Goal: Information Seeking & Learning: Understand process/instructions

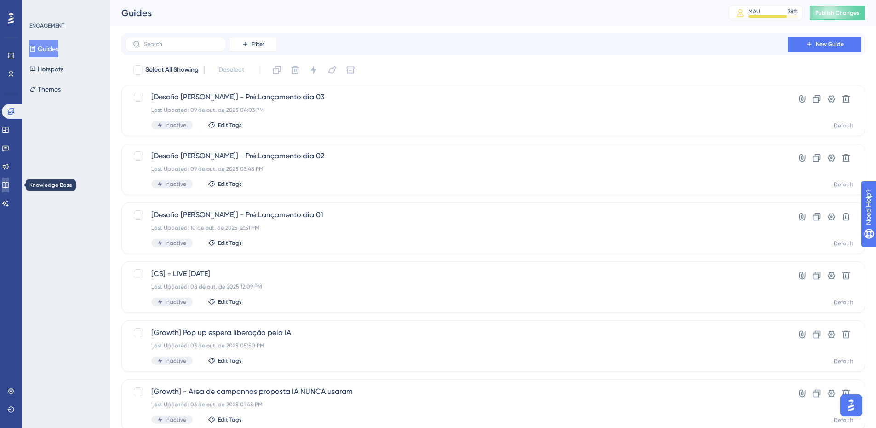
click at [5, 179] on link at bounding box center [5, 185] width 7 height 15
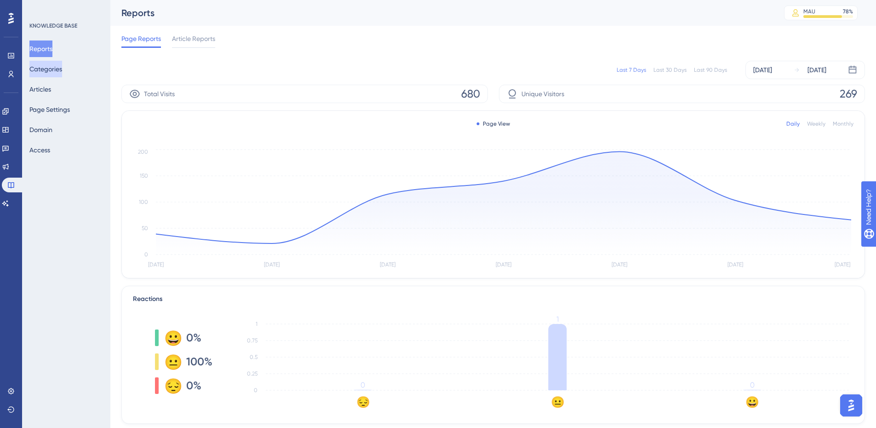
click at [52, 66] on button "Categories" at bounding box center [45, 69] width 33 height 17
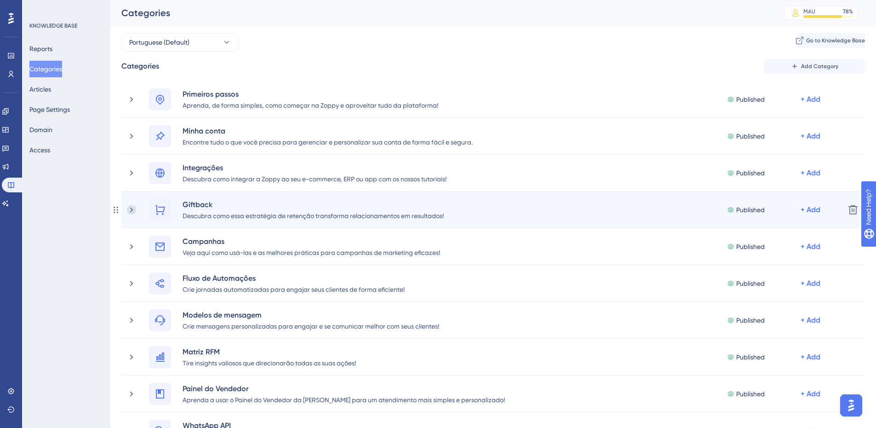
click at [130, 210] on icon at bounding box center [131, 209] width 9 height 9
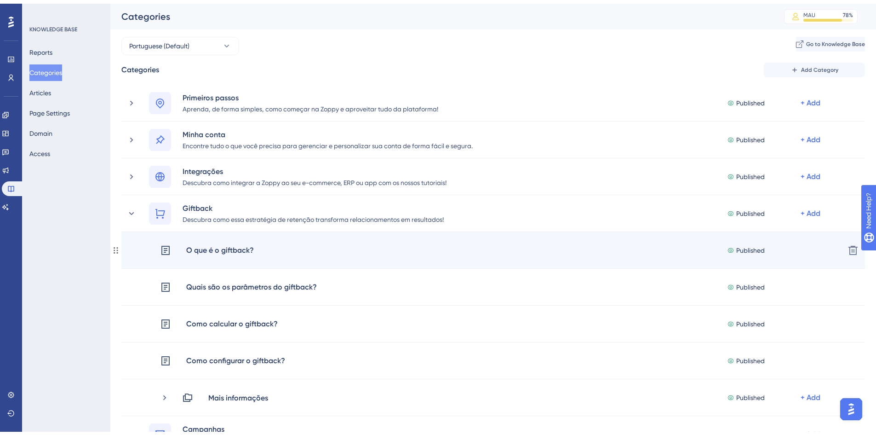
scroll to position [46, 0]
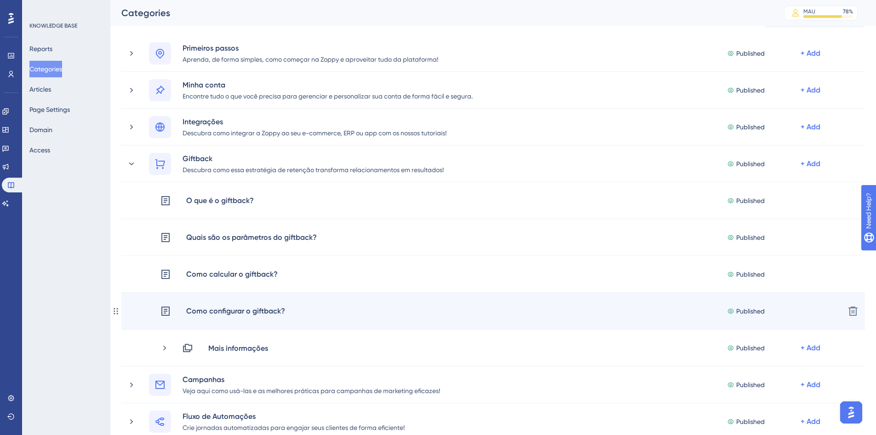
click at [269, 309] on div "Como configurar o giftback?" at bounding box center [236, 311] width 100 height 12
click at [164, 311] on icon at bounding box center [165, 310] width 11 height 11
click at [271, 308] on div "Como configurar o giftback?" at bounding box center [236, 311] width 100 height 12
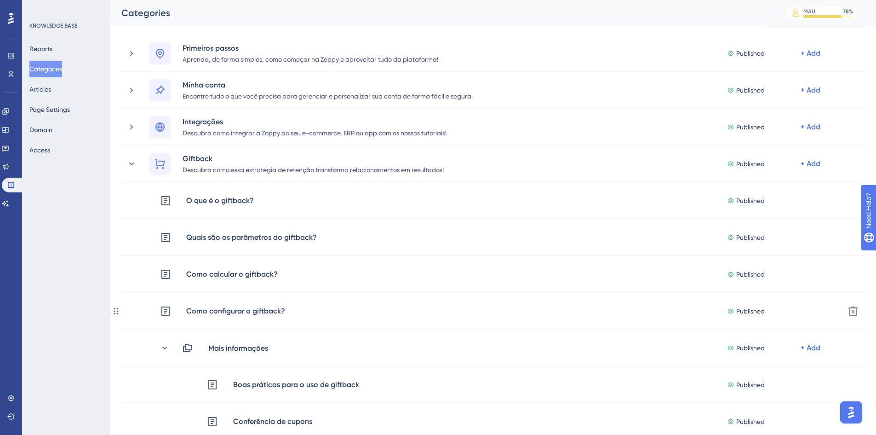
click at [163, 306] on icon at bounding box center [165, 310] width 8 height 9
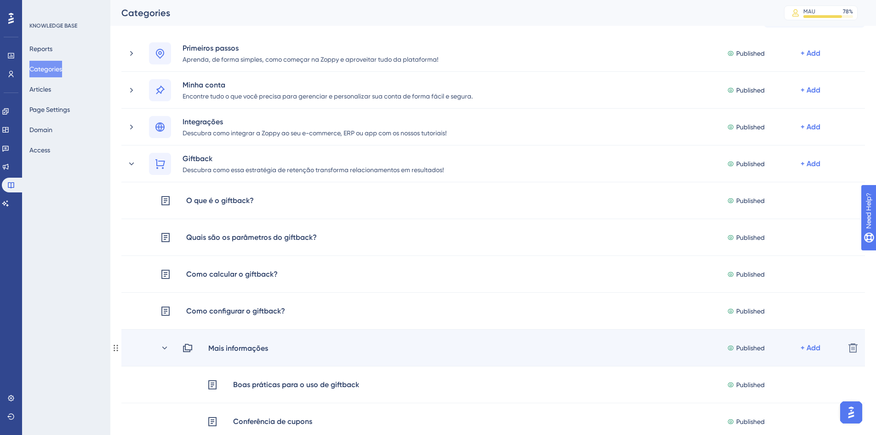
click at [163, 342] on div "Mais informações Published + Add" at bounding box center [499, 347] width 678 height 11
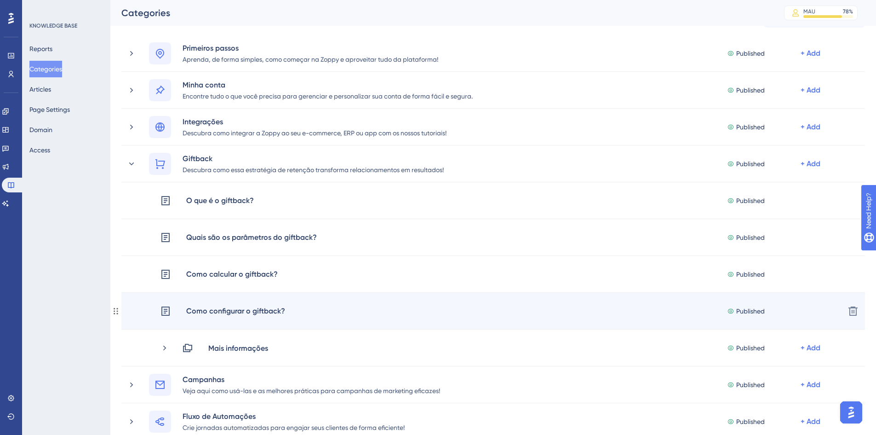
click at [202, 311] on div "Como configurar o giftback?" at bounding box center [236, 311] width 100 height 12
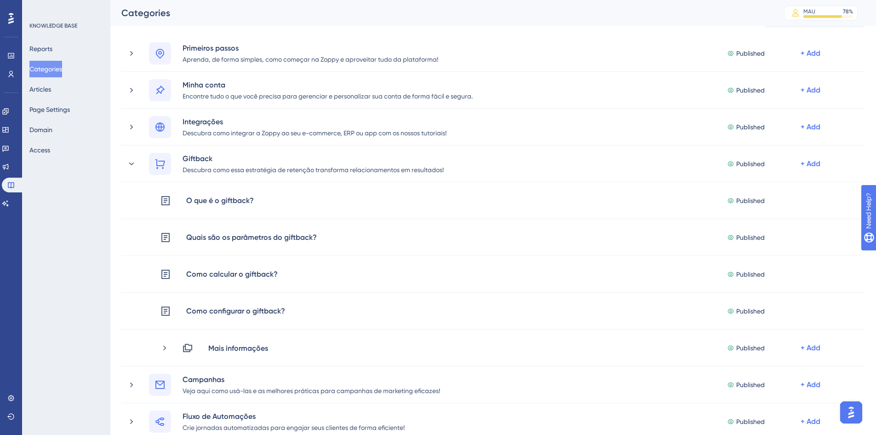
click at [110, 310] on div "KNOWLEDGE BASE Reports Categories Articles Page Settings Domain Access" at bounding box center [66, 217] width 88 height 435
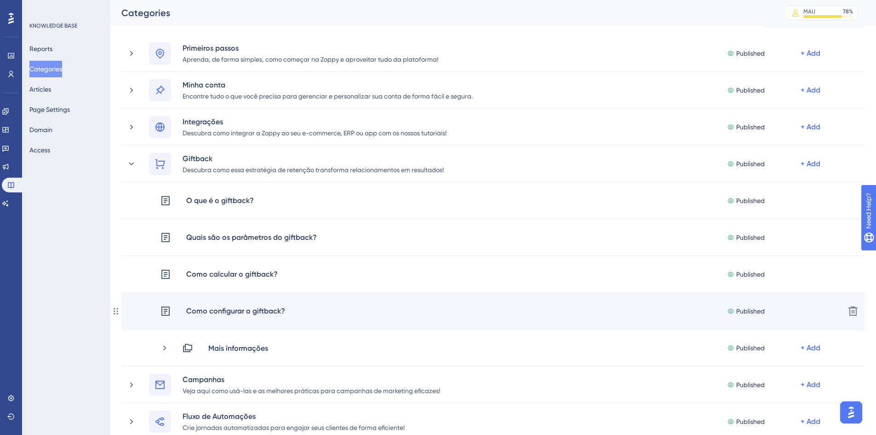
click at [115, 307] on icon at bounding box center [115, 310] width 7 height 7
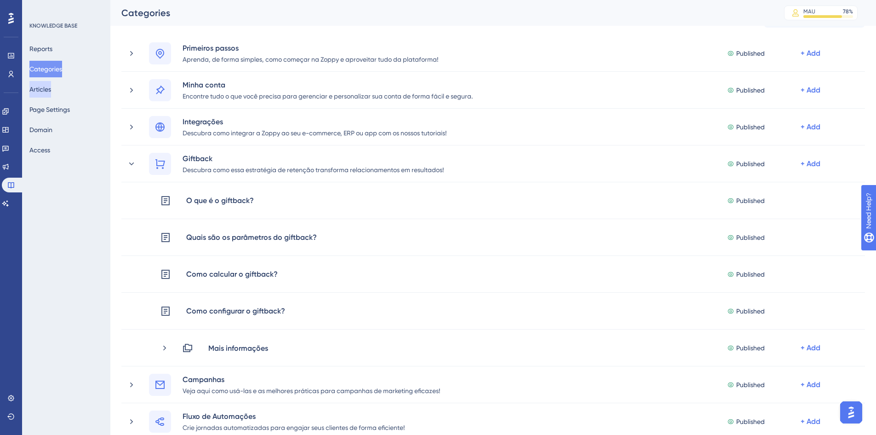
click at [40, 89] on button "Articles" at bounding box center [40, 89] width 22 height 17
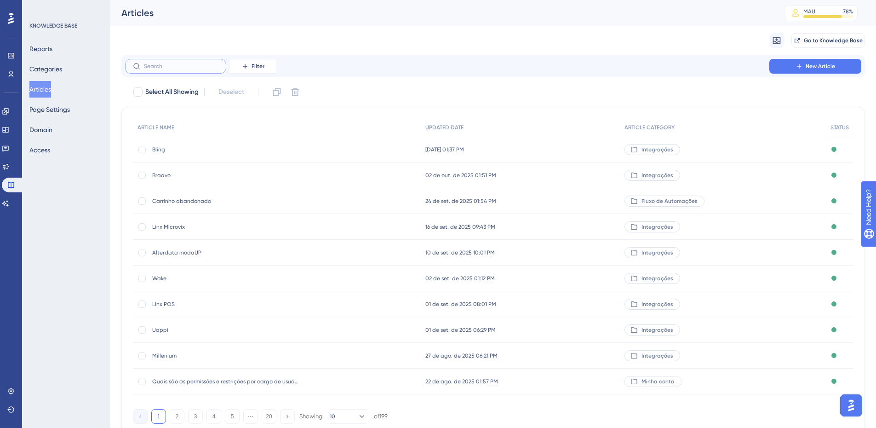
click at [171, 65] on input "text" at bounding box center [181, 66] width 75 height 6
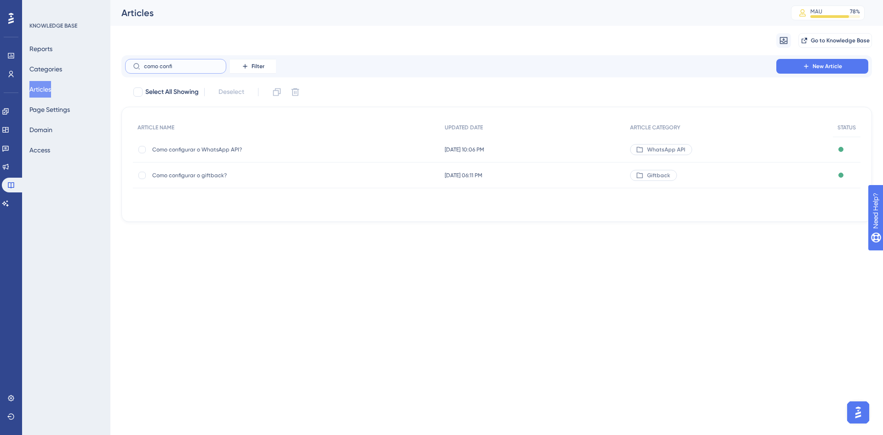
type input "como confi"
click at [229, 177] on span "Como configurar o giftback?" at bounding box center [225, 175] width 147 height 7
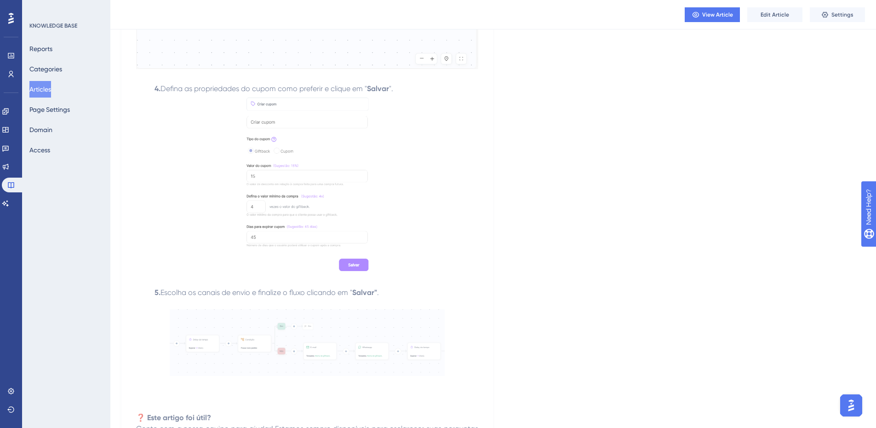
scroll to position [1542, 0]
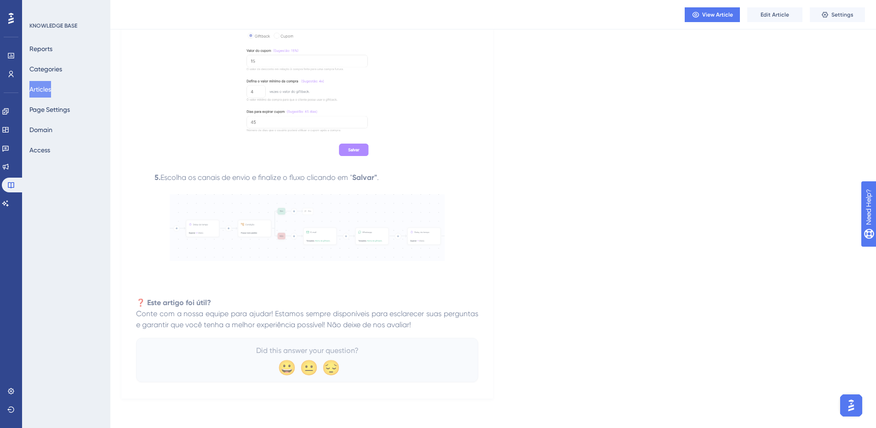
click at [294, 221] on img at bounding box center [307, 227] width 275 height 67
click at [251, 274] on p at bounding box center [307, 269] width 342 height 11
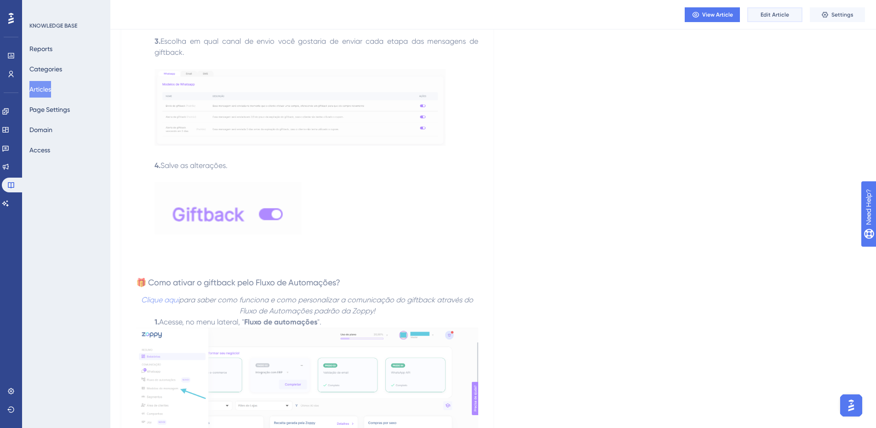
click at [783, 19] on button "Edit Article" at bounding box center [775, 14] width 55 height 15
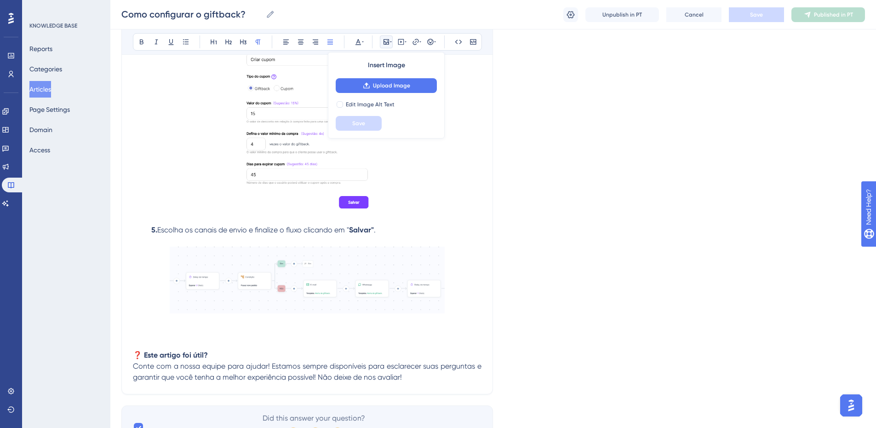
scroll to position [1592, 0]
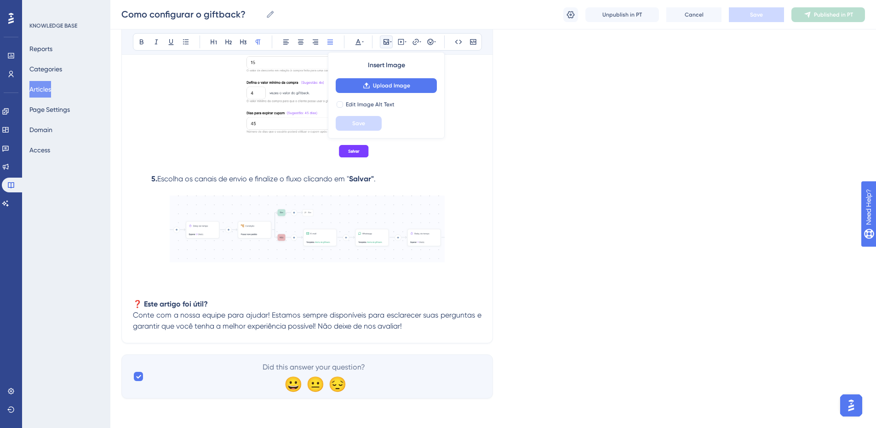
click at [252, 281] on p at bounding box center [307, 282] width 349 height 11
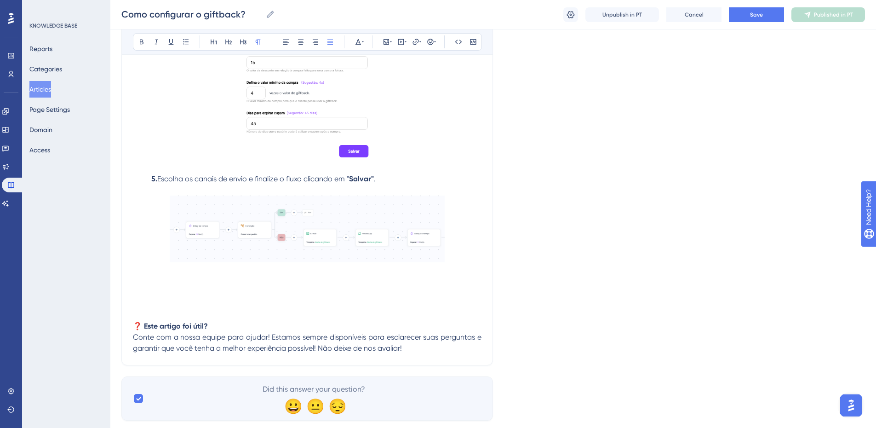
click at [198, 277] on p at bounding box center [307, 282] width 349 height 11
click at [133, 283] on strong "Caso ainda tenha alguma dúvida, veja o vídeo abaixo." at bounding box center [227, 281] width 188 height 9
click at [431, 45] on icon at bounding box center [430, 41] width 7 height 7
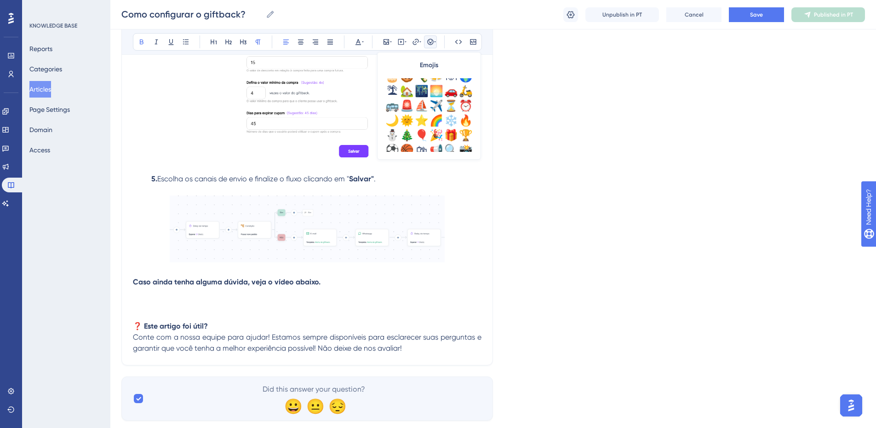
scroll to position [276, 0]
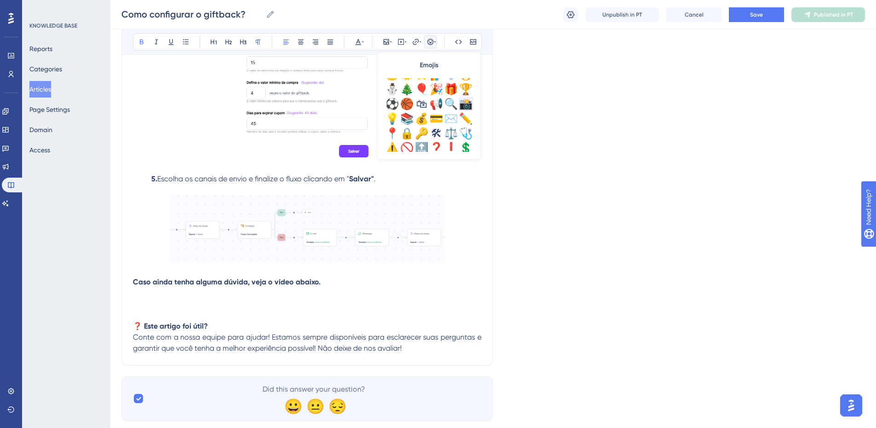
click at [463, 106] on div "📸" at bounding box center [466, 104] width 15 height 15
click at [263, 293] on p at bounding box center [307, 293] width 349 height 11
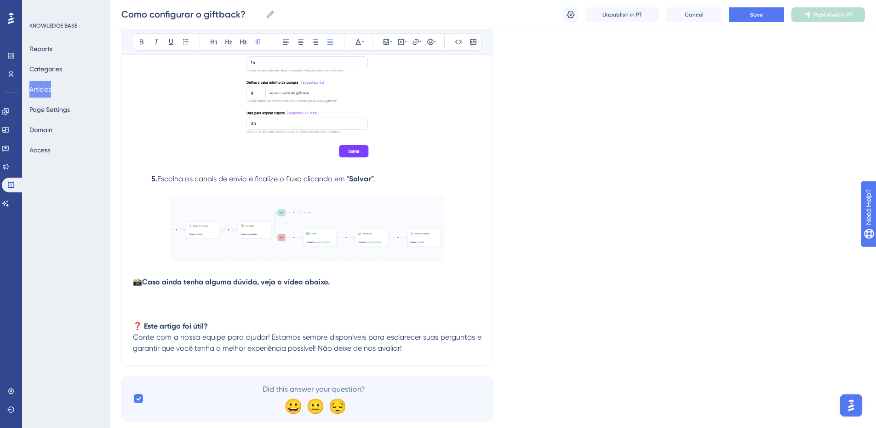
click at [184, 293] on p at bounding box center [307, 293] width 349 height 11
click at [403, 39] on icon at bounding box center [401, 41] width 7 height 7
click at [389, 88] on textarea at bounding box center [401, 98] width 140 height 41
click at [413, 39] on icon at bounding box center [415, 41] width 7 height 7
